Goal: Navigation & Orientation: Find specific page/section

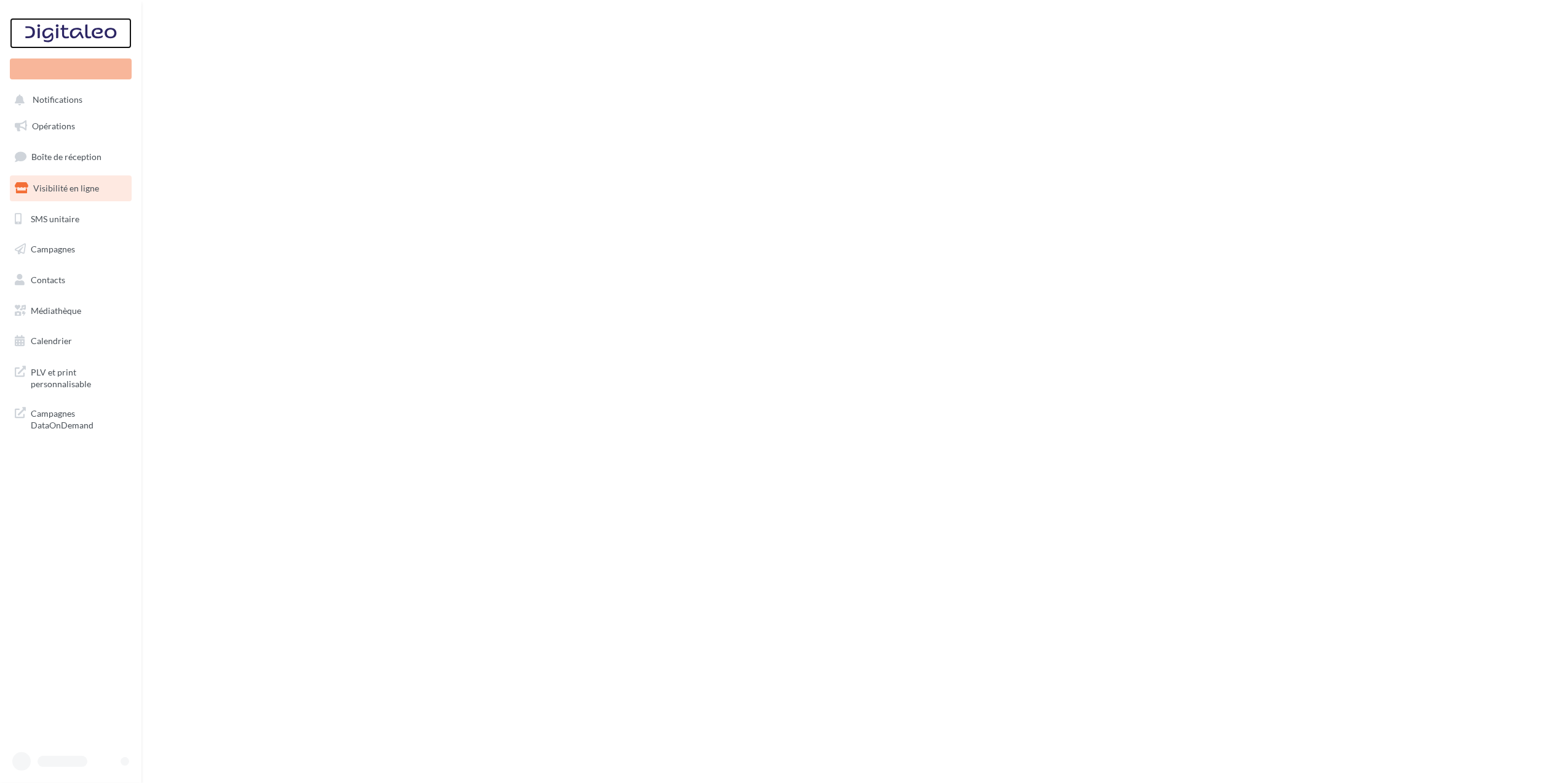
click at [81, 37] on div at bounding box center [71, 32] width 98 height 31
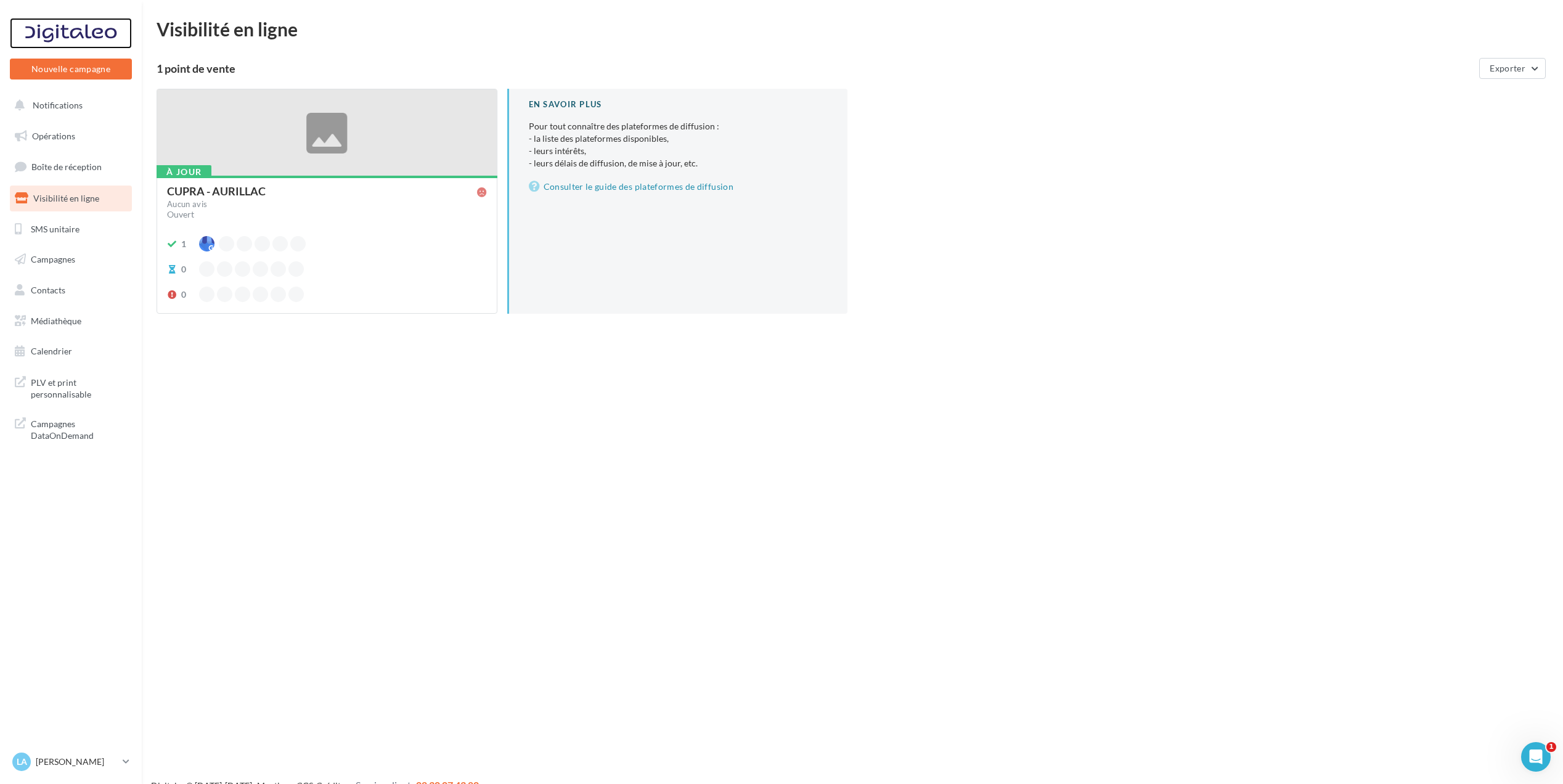
click at [60, 25] on div at bounding box center [71, 32] width 98 height 31
